Goal: Task Accomplishment & Management: Manage account settings

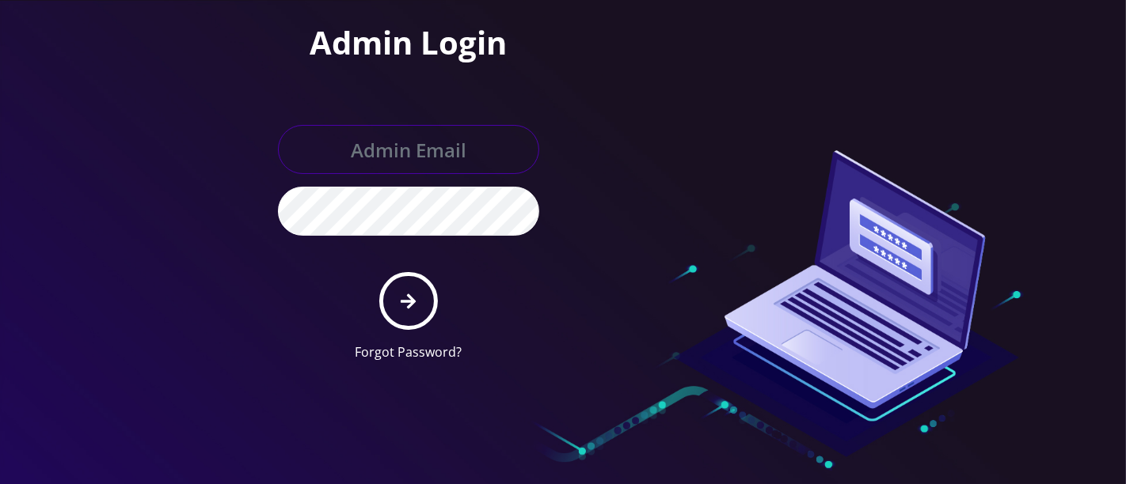
type input "[PERSON_NAME][EMAIL_ADDRESS][DOMAIN_NAME]"
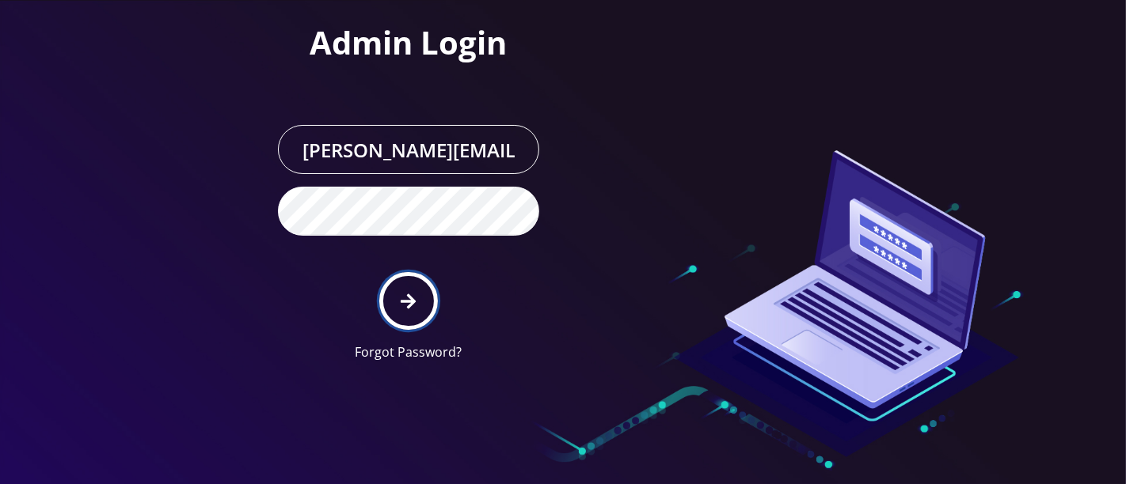
click at [407, 294] on icon "submit" at bounding box center [408, 301] width 15 height 15
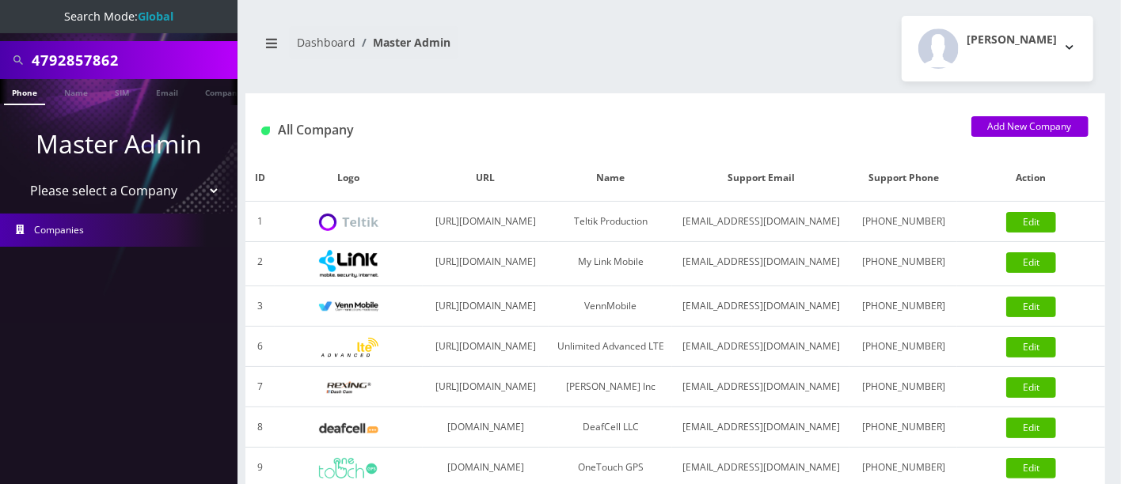
click at [192, 186] on select "Please select a Company Teltik Production My Link Mobile VennMobile Unlimited A…" at bounding box center [119, 191] width 202 height 30
drag, startPoint x: 161, startPoint y: 55, endPoint x: 0, endPoint y: 66, distance: 161.8
click at [0, 64] on div "4792857862" at bounding box center [118, 60] width 237 height 38
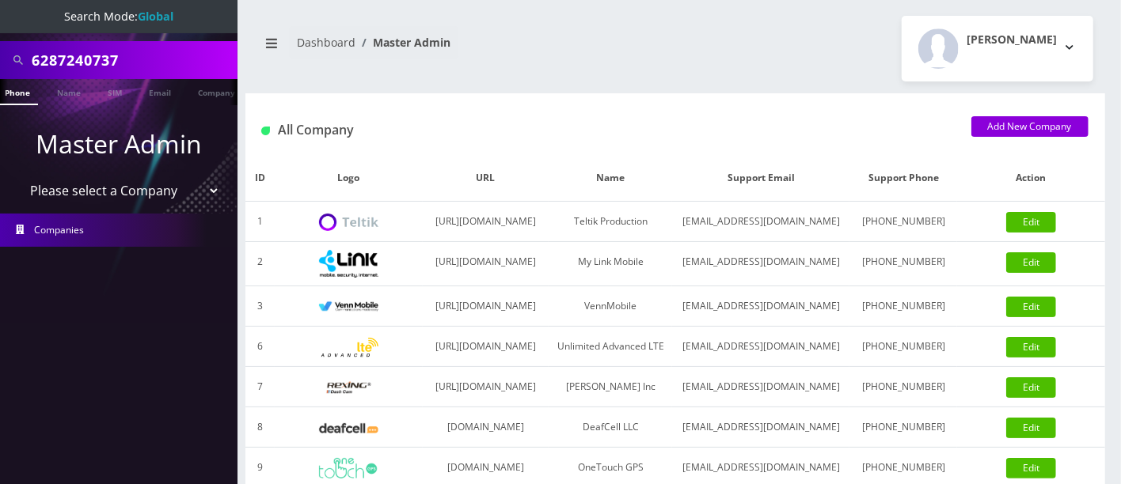
type input "6287240737"
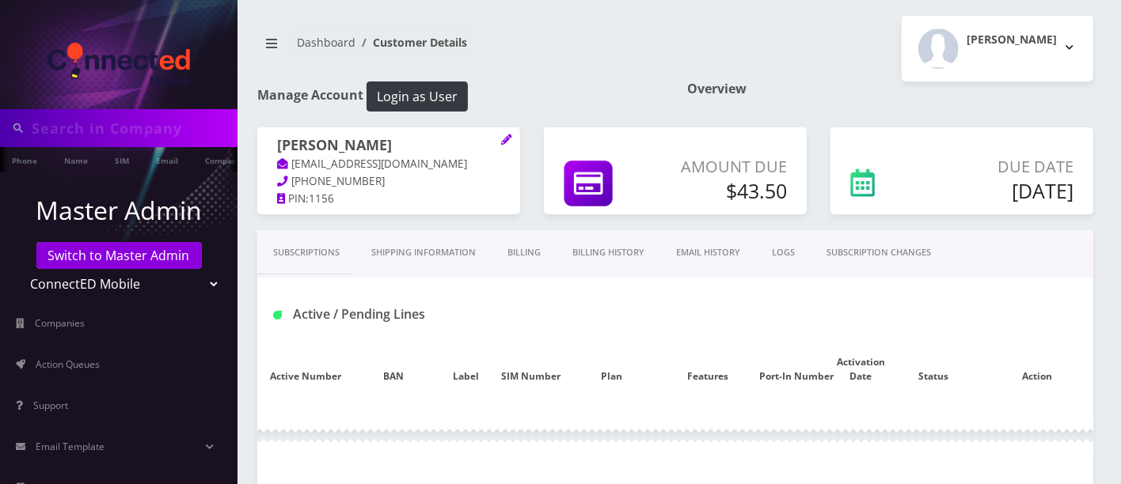
type input "6287240737"
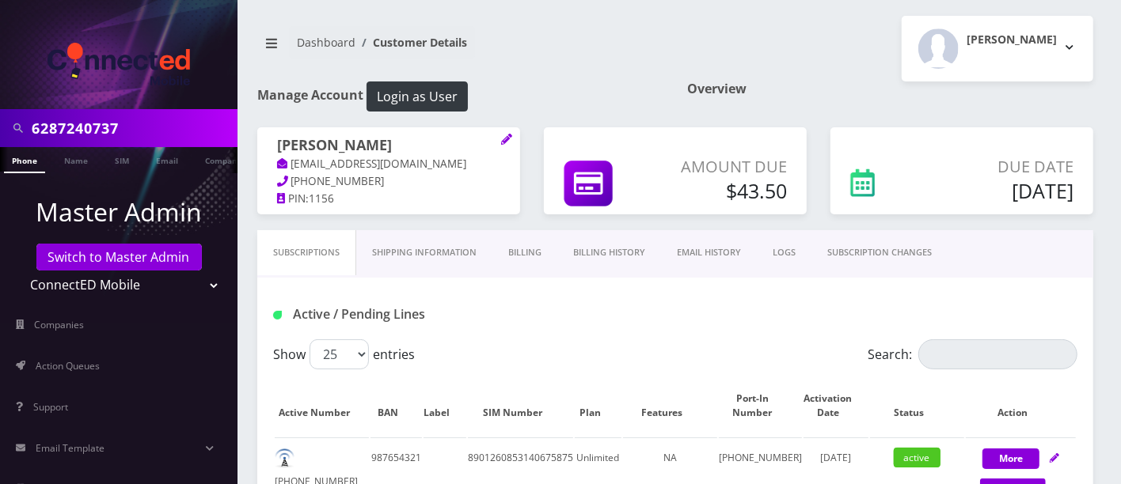
scroll to position [424, 0]
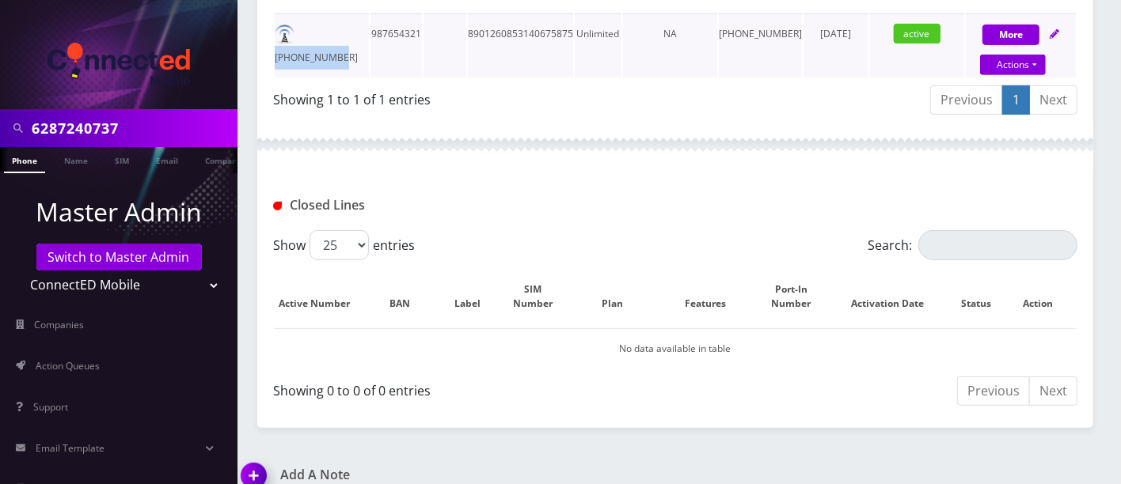
drag, startPoint x: 363, startPoint y: 27, endPoint x: 301, endPoint y: 31, distance: 62.7
click at [301, 31] on td "[PHONE_NUMBER]" at bounding box center [322, 45] width 94 height 64
copy td "[PHONE_NUMBER]"
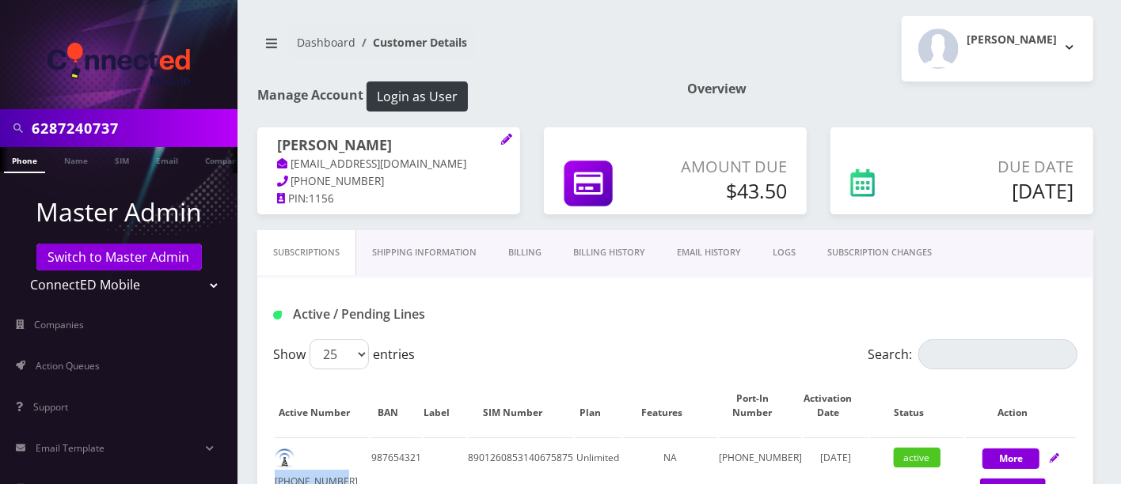
click at [529, 252] on link "Billing" at bounding box center [524, 252] width 65 height 45
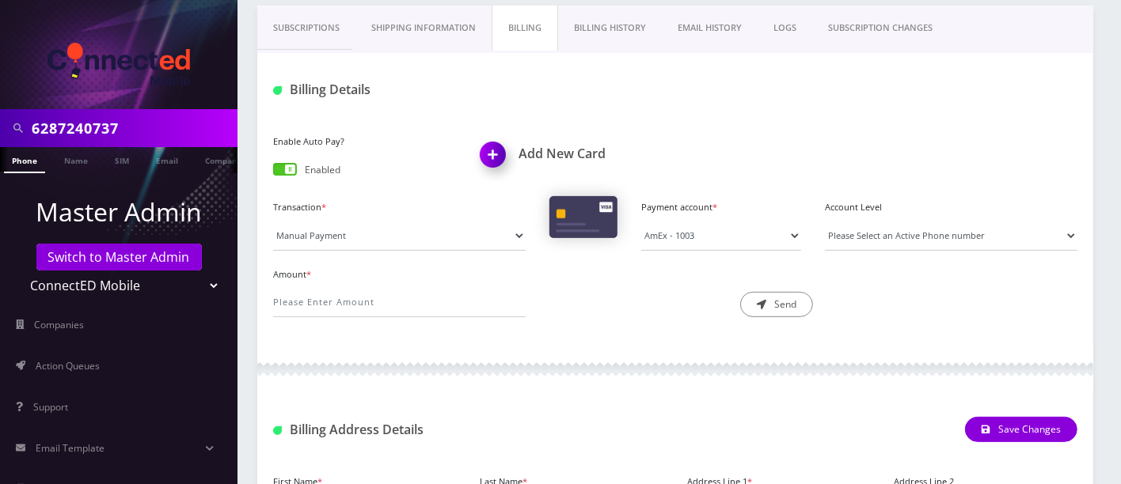
scroll to position [226, 0]
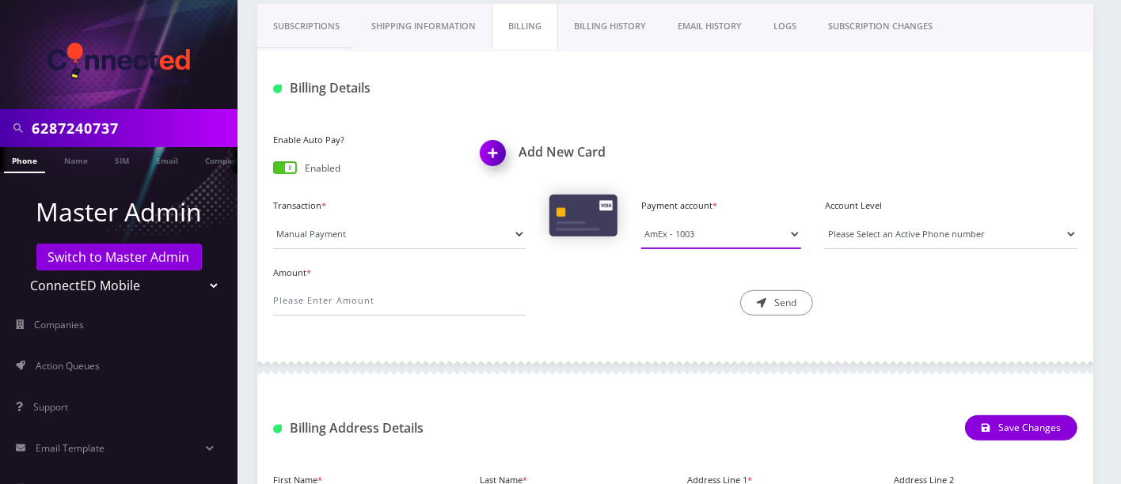
click at [716, 226] on select "Master - 7324 Master - 6057 AmEx - 1006 Master - 9096 AmEx - 1003" at bounding box center [721, 234] width 160 height 30
click at [859, 230] on select "Please Select an Active Phone number [PHONE_NUMBER]" at bounding box center [951, 234] width 252 height 30
select select "39755"
click at [825, 219] on select "Please Select an Active Phone number [PHONE_NUMBER]" at bounding box center [951, 234] width 252 height 30
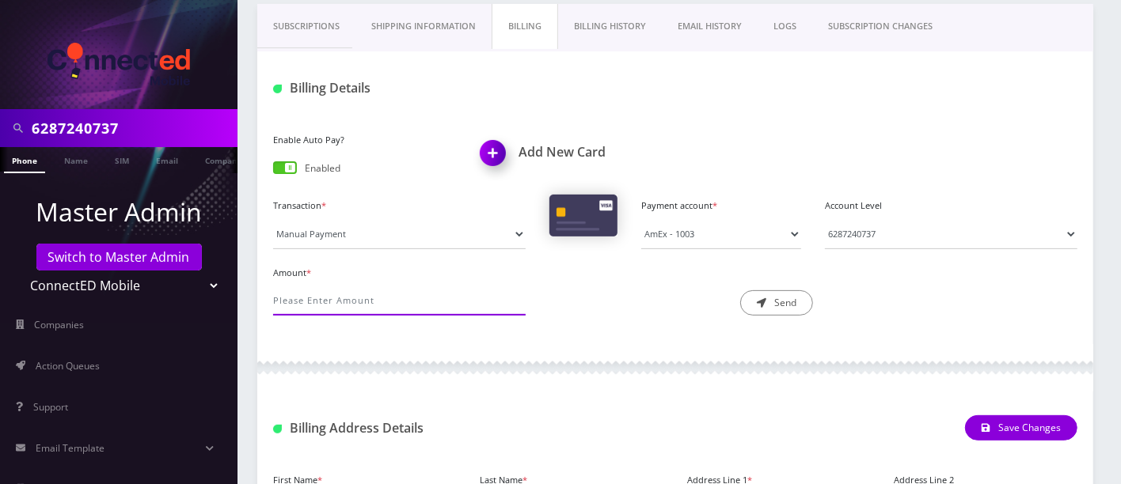
click at [468, 302] on input "Amount *" at bounding box center [399, 301] width 252 height 30
type input "10"
click at [637, 293] on div "Description * Send" at bounding box center [675, 289] width 276 height 55
click at [789, 298] on button "Send" at bounding box center [776, 302] width 73 height 25
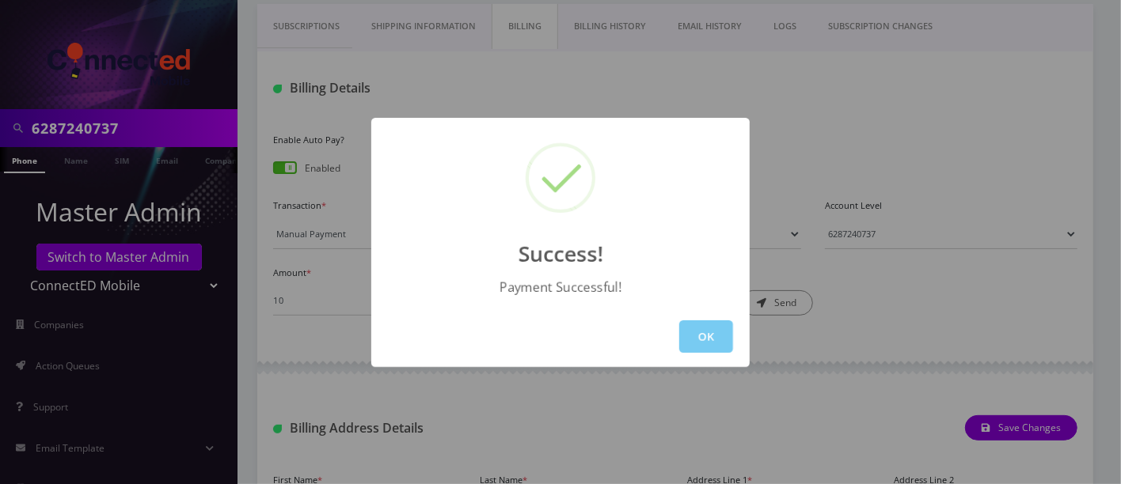
click at [707, 336] on button "OK" at bounding box center [706, 337] width 54 height 32
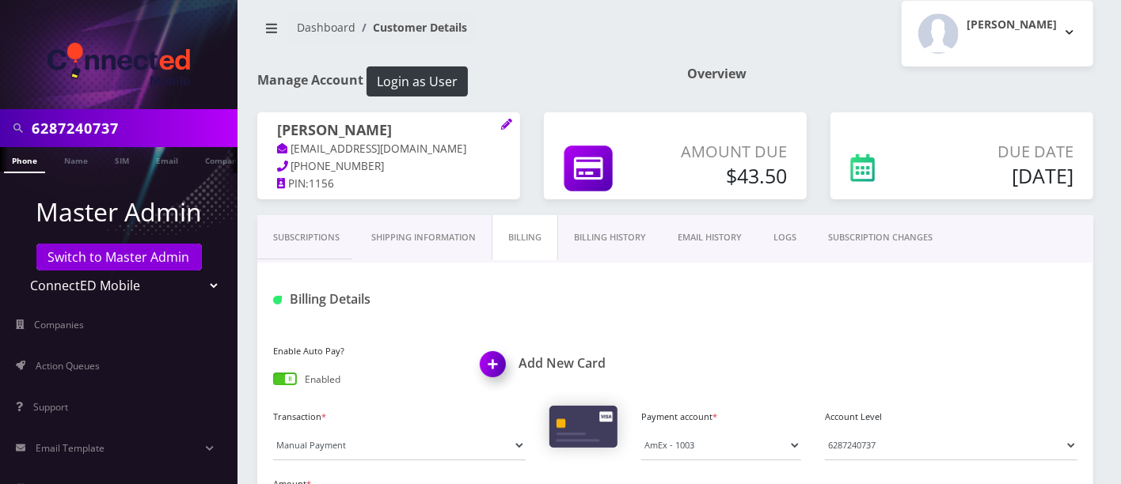
scroll to position [0, 0]
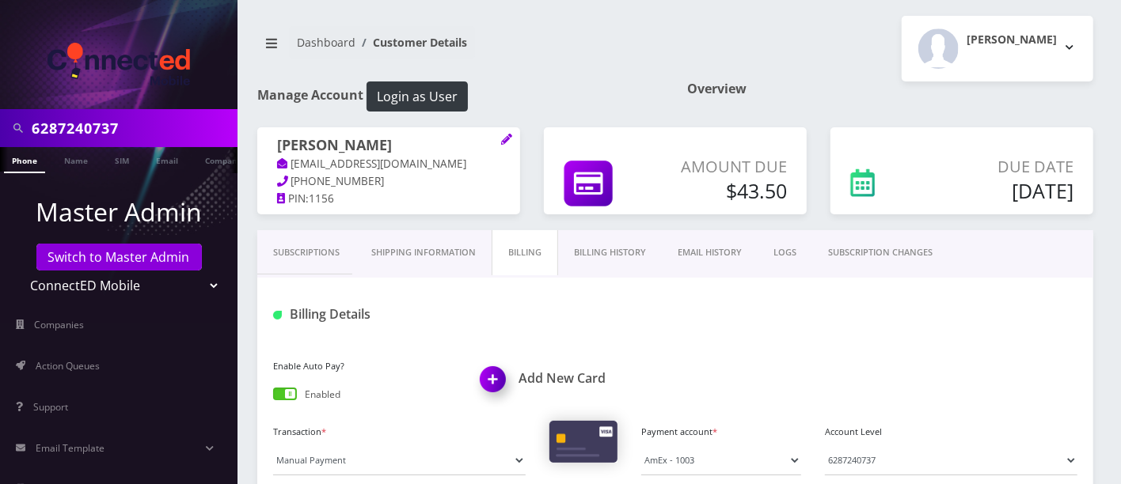
click at [602, 249] on link "Billing History" at bounding box center [610, 252] width 104 height 45
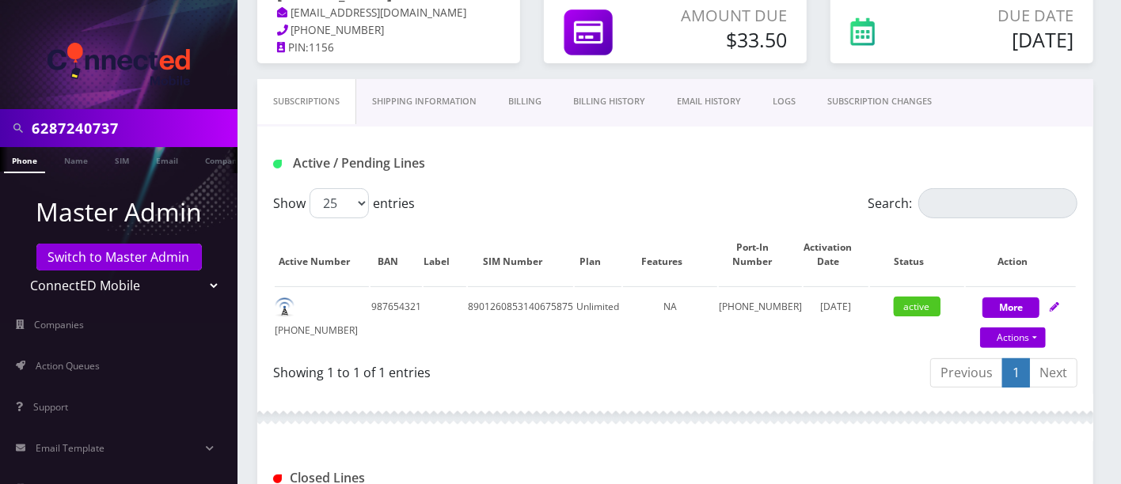
scroll to position [146, 0]
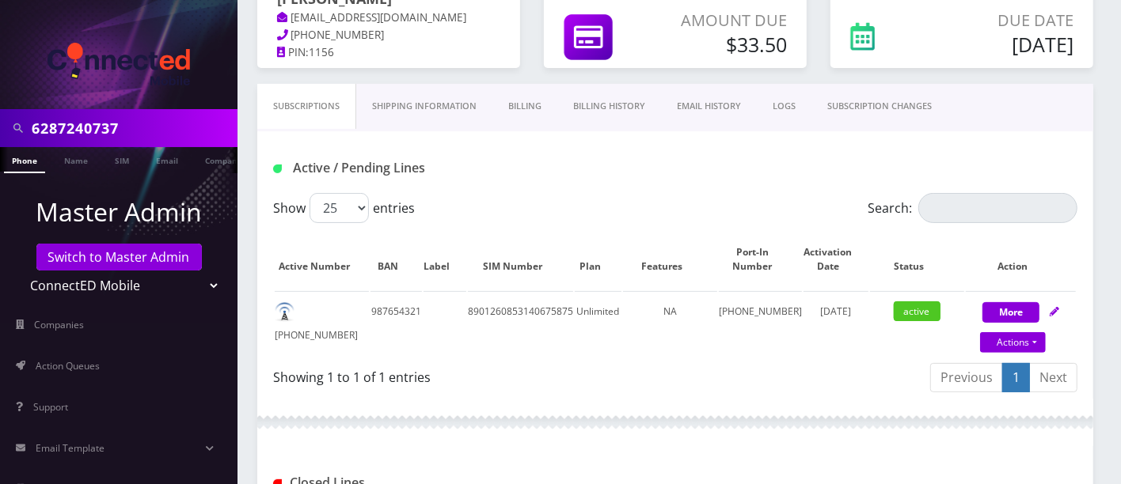
click at [606, 105] on link "Billing History" at bounding box center [609, 106] width 104 height 45
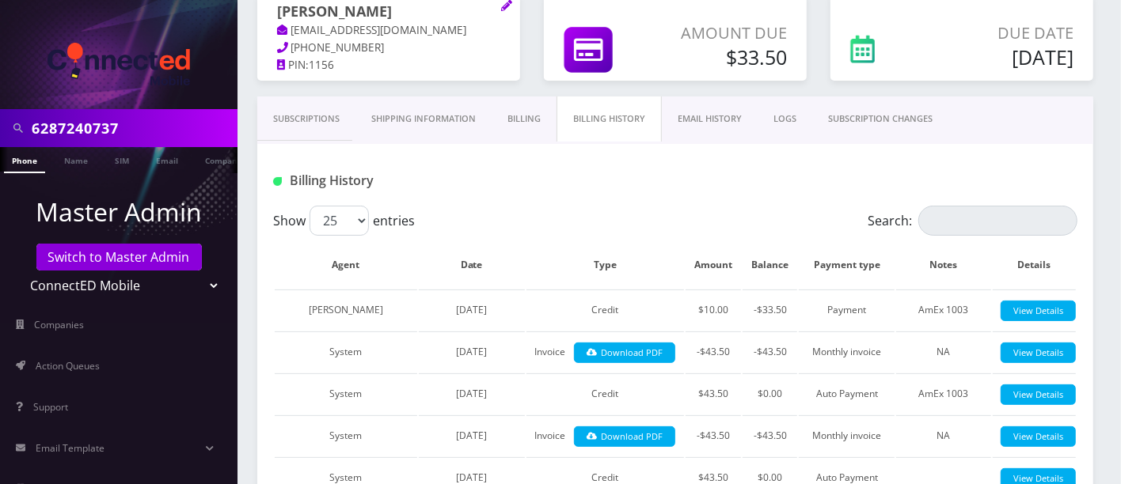
scroll to position [131, 0]
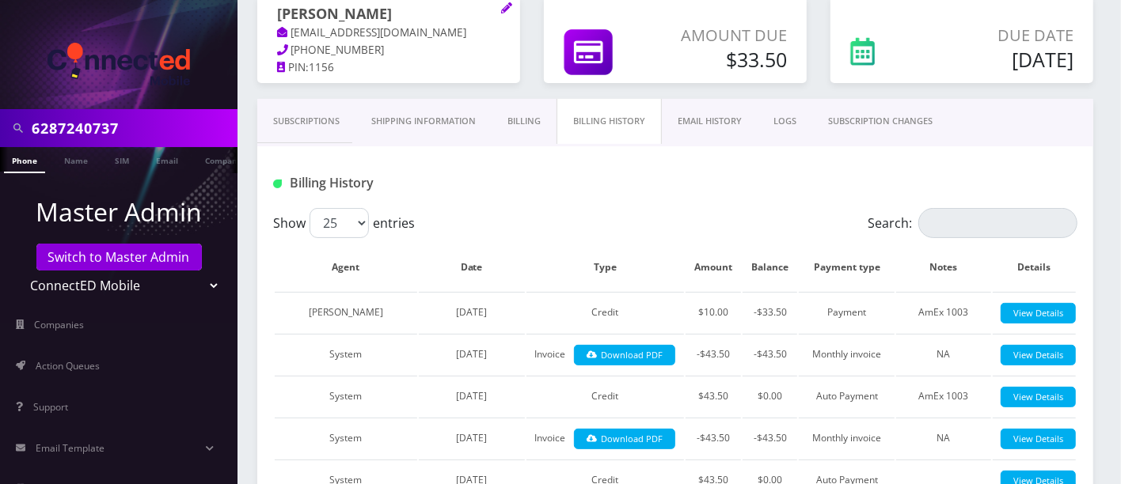
click at [519, 116] on link "Billing" at bounding box center [524, 121] width 65 height 45
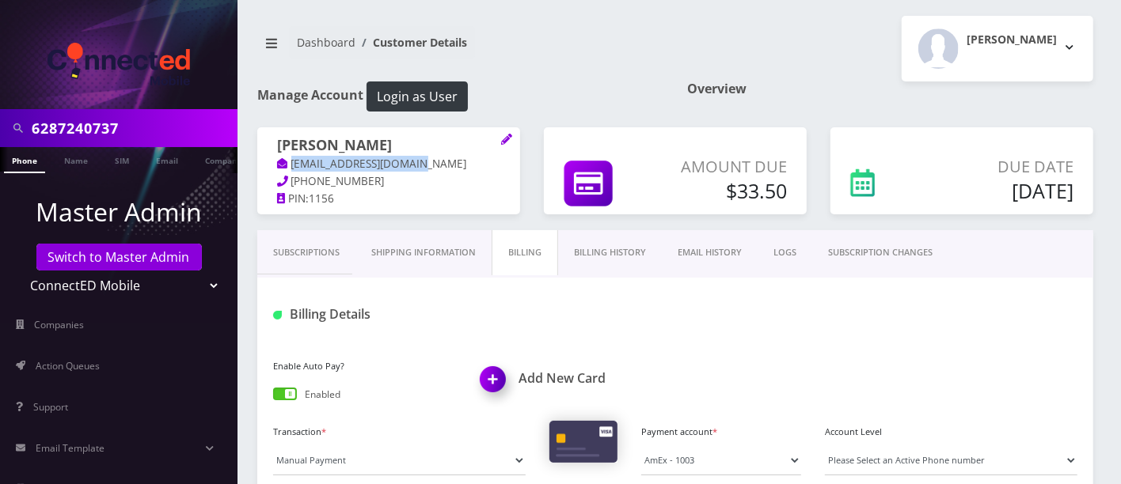
drag, startPoint x: 418, startPoint y: 160, endPoint x: 289, endPoint y: 161, distance: 129.0
click at [289, 161] on p "[EMAIL_ADDRESS][DOMAIN_NAME]" at bounding box center [388, 164] width 223 height 17
copy link "[EMAIL_ADDRESS][DOMAIN_NAME]"
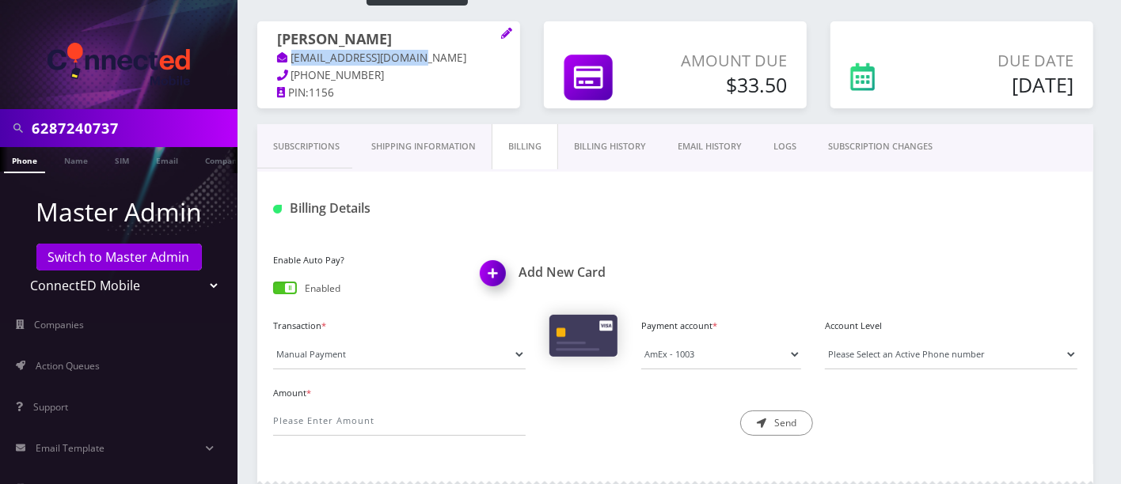
scroll to position [143, 0]
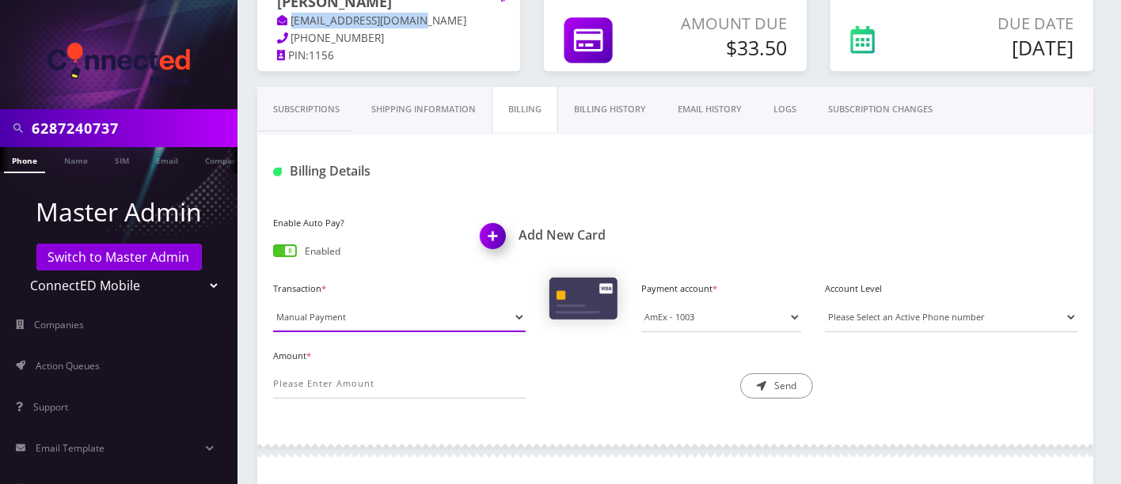
click at [510, 310] on select "Manual Payment Custom Charge Manual Credit Custom Invoice" at bounding box center [399, 317] width 252 height 30
select select "Custom Charge"
click at [273, 302] on select "Manual Payment Custom Charge Manual Credit Custom Invoice" at bounding box center [399, 317] width 252 height 30
click at [916, 307] on select "Please Select an Active Phone number [PHONE_NUMBER]" at bounding box center [951, 317] width 252 height 30
select select "39755"
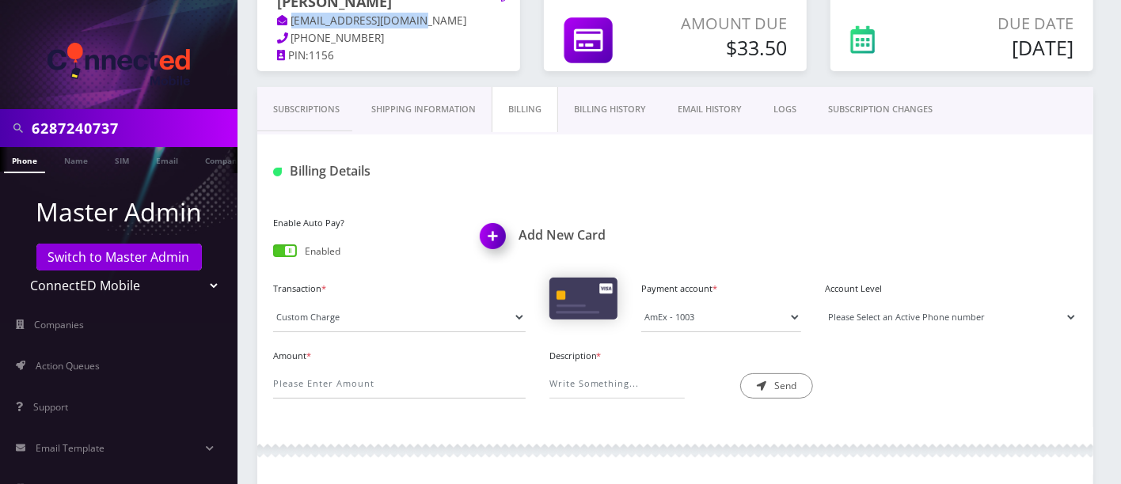
click at [825, 302] on select "Please Select an Active Phone number [PHONE_NUMBER]" at bounding box center [951, 317] width 252 height 30
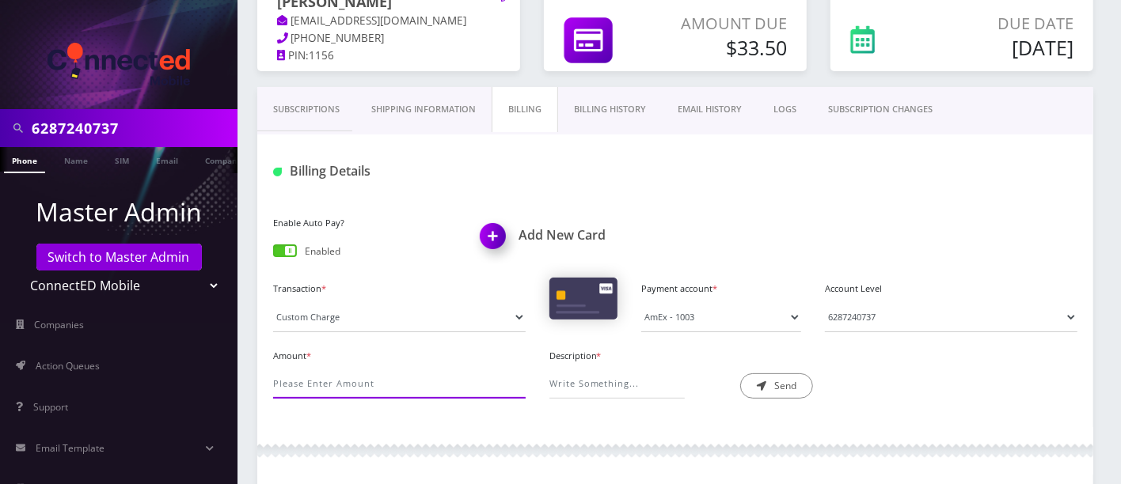
click at [422, 382] on input "Amount *" at bounding box center [399, 384] width 252 height 30
type input "10"
drag, startPoint x: 681, startPoint y: 428, endPoint x: 673, endPoint y: 419, distance: 12.3
click at [681, 428] on div at bounding box center [675, 450] width 836 height 47
click at [628, 385] on input "Description *" at bounding box center [616, 384] width 135 height 30
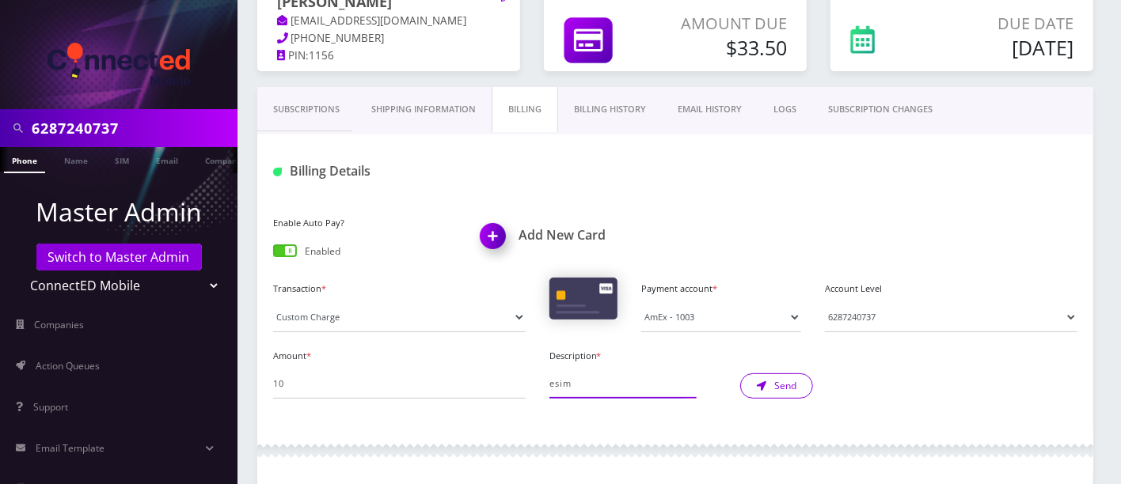
type input "esim"
click at [777, 378] on button "Send" at bounding box center [776, 386] width 73 height 25
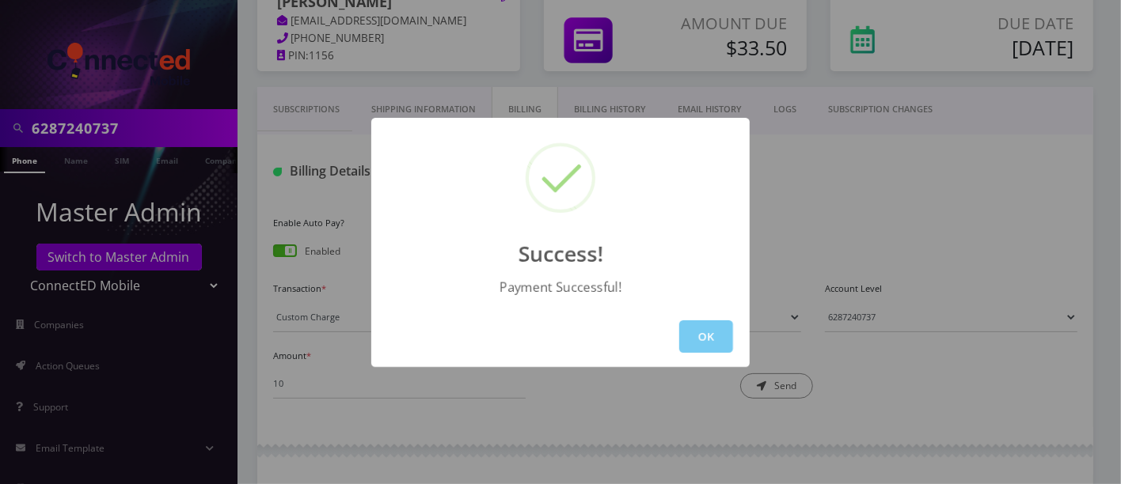
click at [712, 336] on button "OK" at bounding box center [706, 337] width 54 height 32
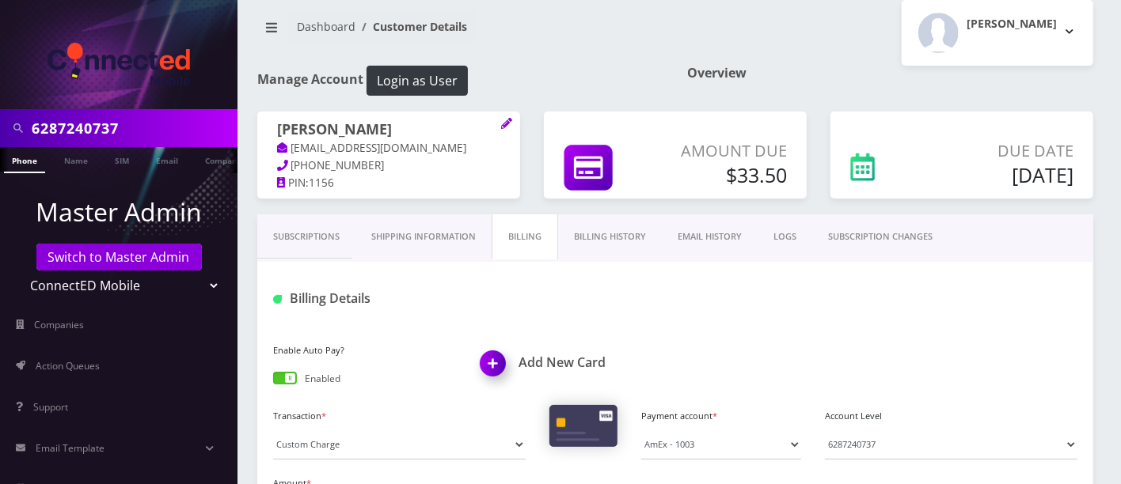
scroll to position [0, 0]
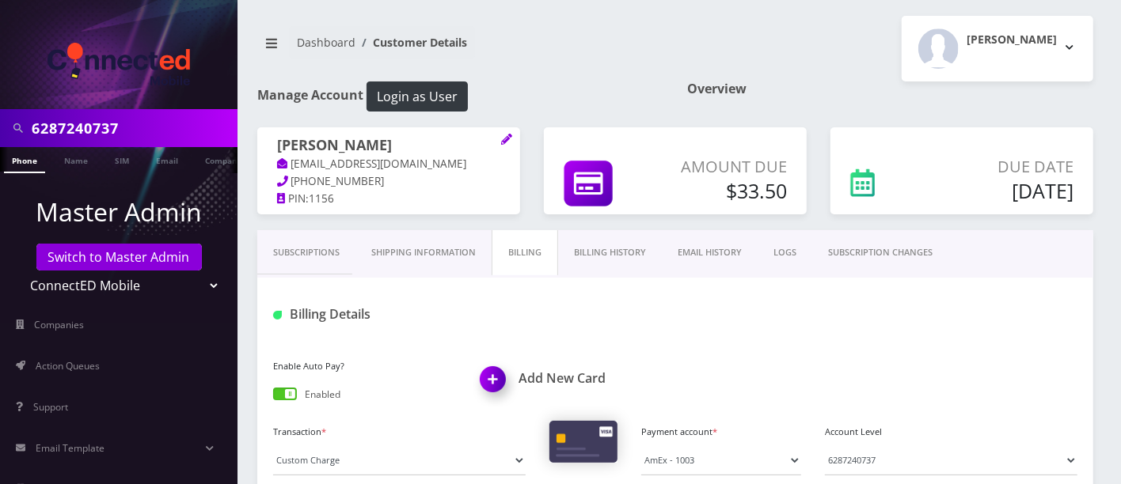
drag, startPoint x: 533, startPoint y: 250, endPoint x: 549, endPoint y: 253, distance: 16.1
click at [533, 250] on link "Billing" at bounding box center [525, 252] width 66 height 45
click at [610, 249] on link "Billing History" at bounding box center [610, 252] width 104 height 45
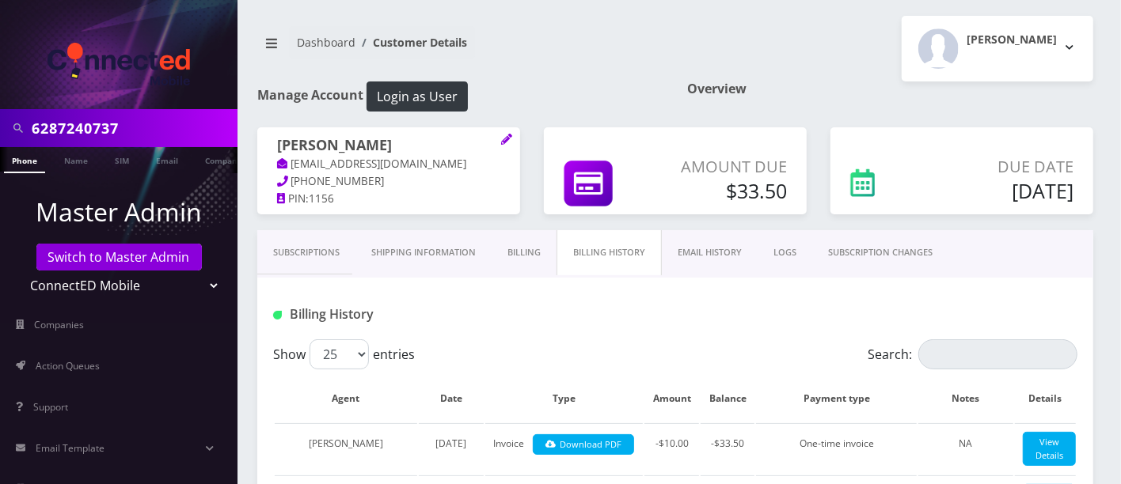
click at [792, 249] on link "LOGS" at bounding box center [784, 252] width 55 height 45
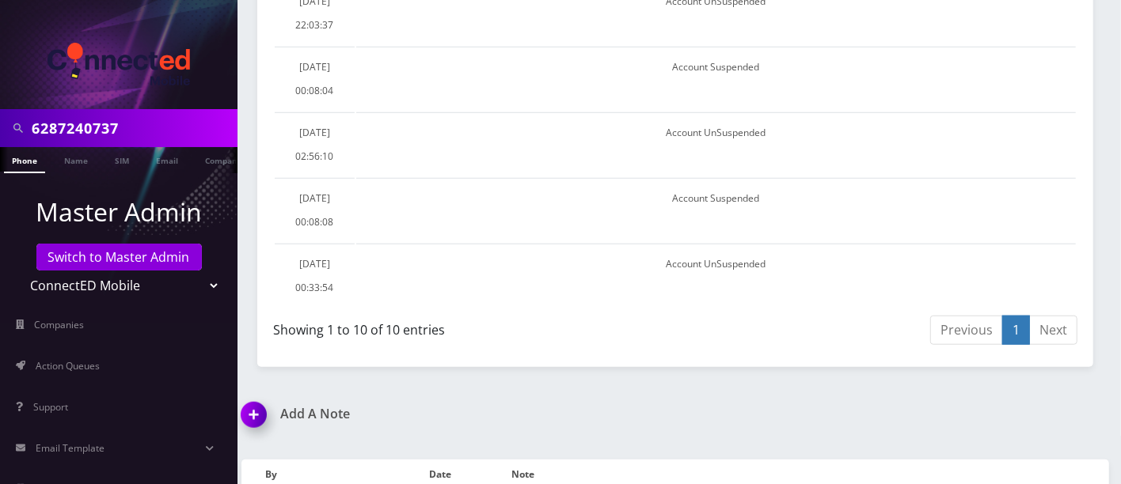
scroll to position [816, 0]
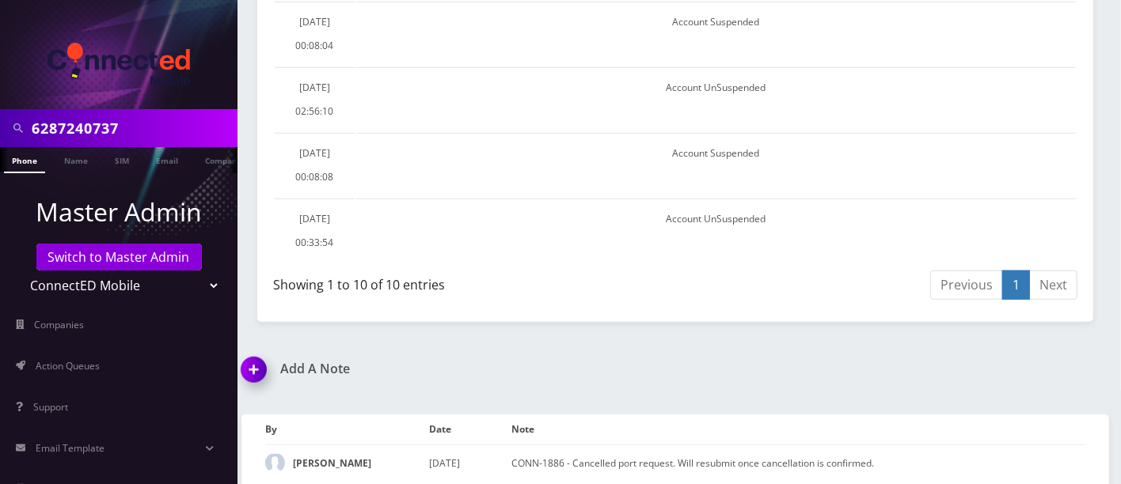
click at [257, 356] on img at bounding box center [256, 375] width 47 height 47
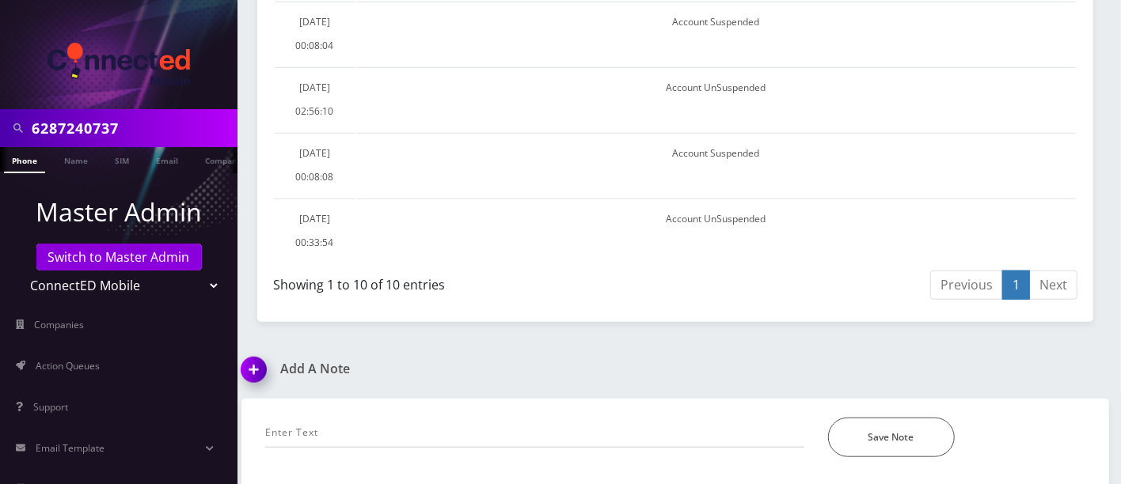
scroll to position [905, 0]
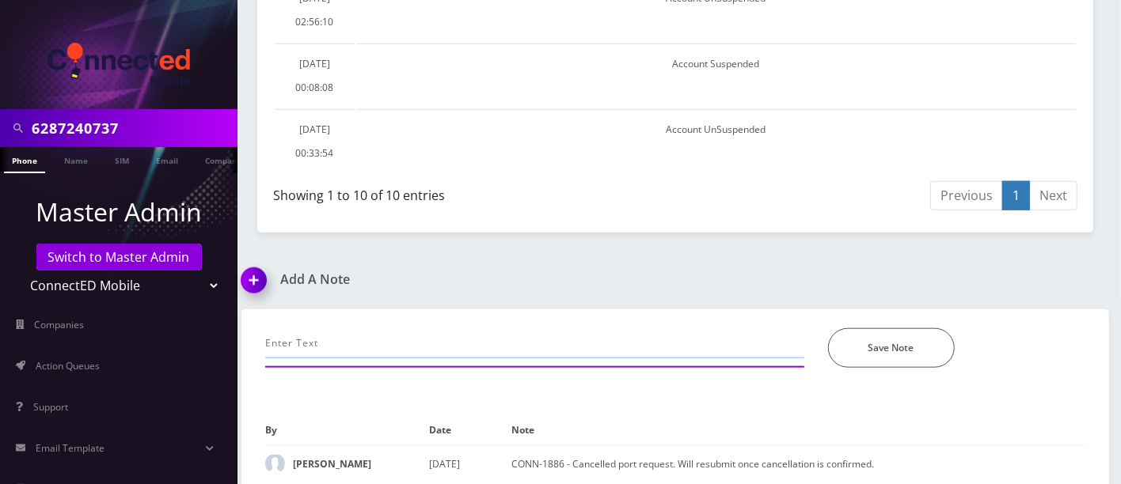
click at [361, 340] on input "text" at bounding box center [534, 343] width 539 height 30
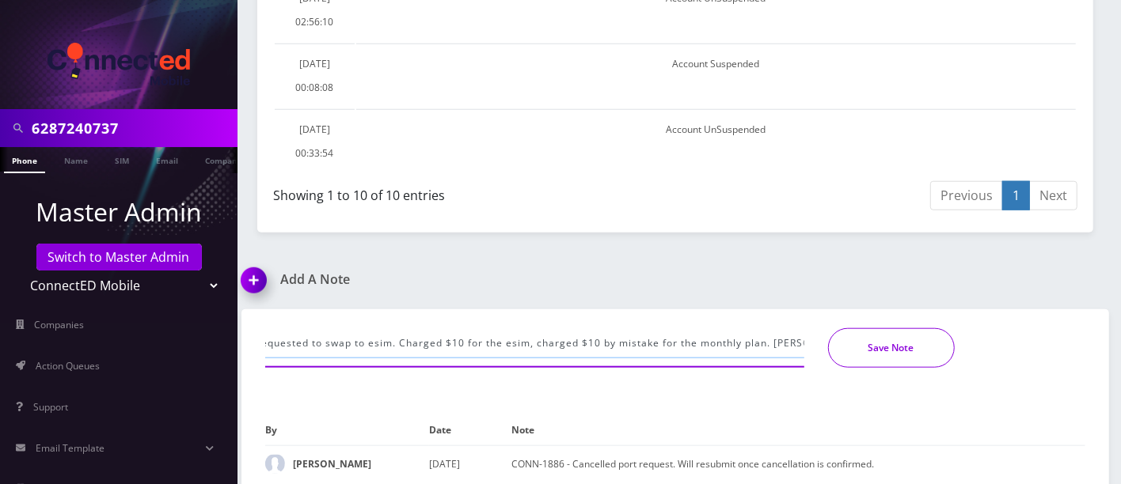
type input "requested to swap to esim. Charged $10 for the esim, charged $10 by mistake for…"
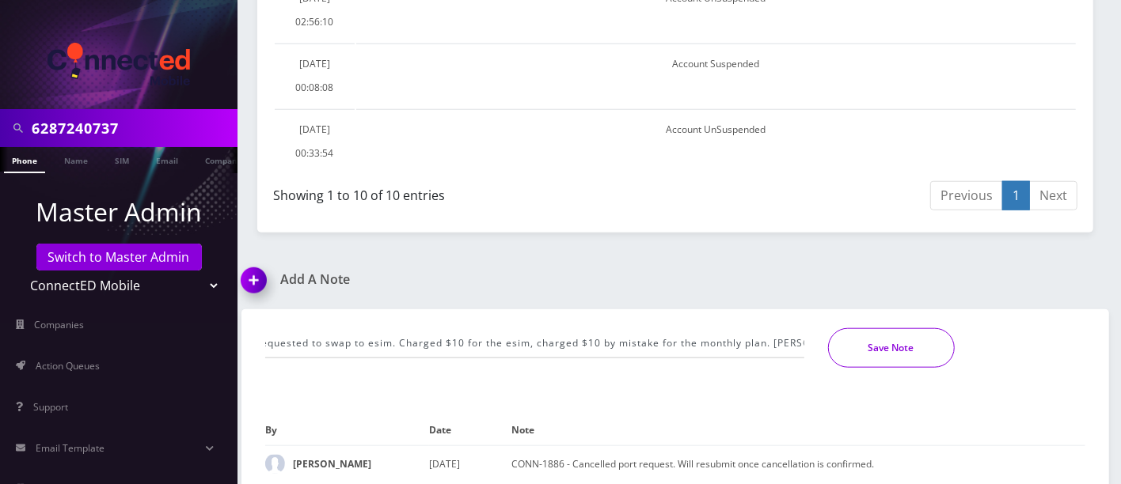
click at [887, 328] on button "Save Note" at bounding box center [891, 348] width 127 height 40
